Goal: Find specific page/section: Find specific page/section

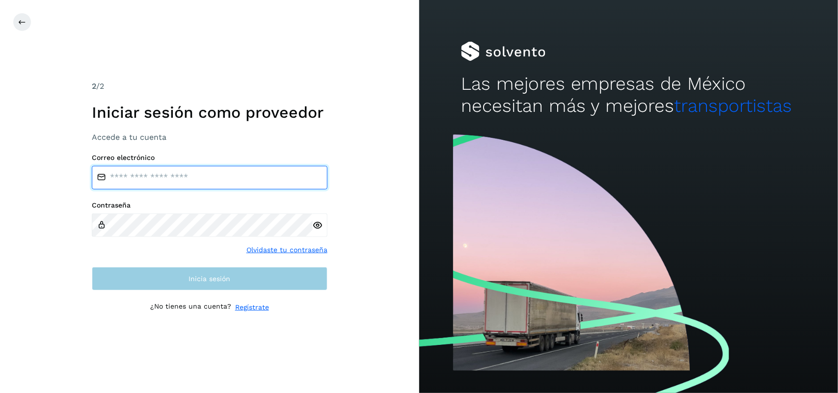
type input "**********"
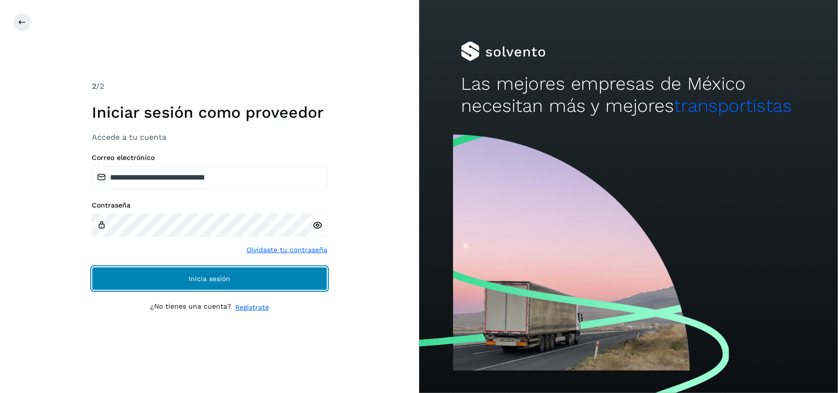
click at [224, 268] on button "Inicia sesión" at bounding box center [210, 279] width 236 height 24
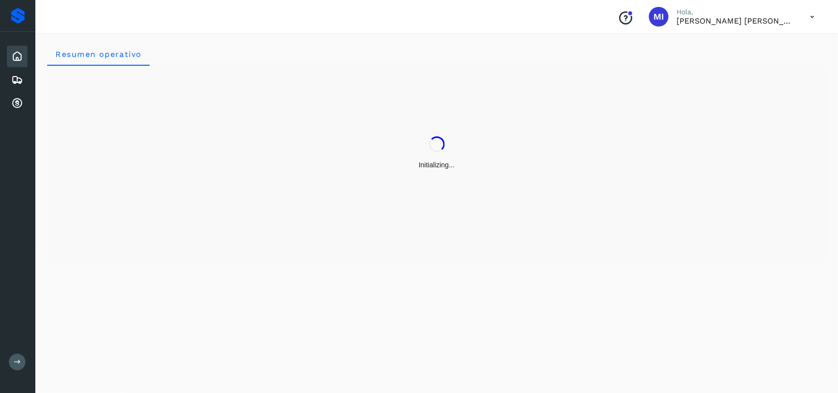
click at [216, 276] on div "Resumen operativo" at bounding box center [436, 211] width 802 height 363
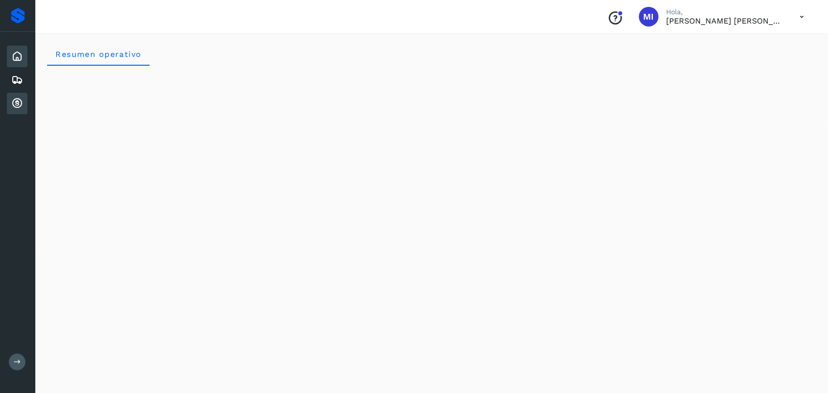
click at [23, 100] on icon at bounding box center [17, 104] width 12 height 12
